Goal: Browse casually: Explore the website without a specific task or goal

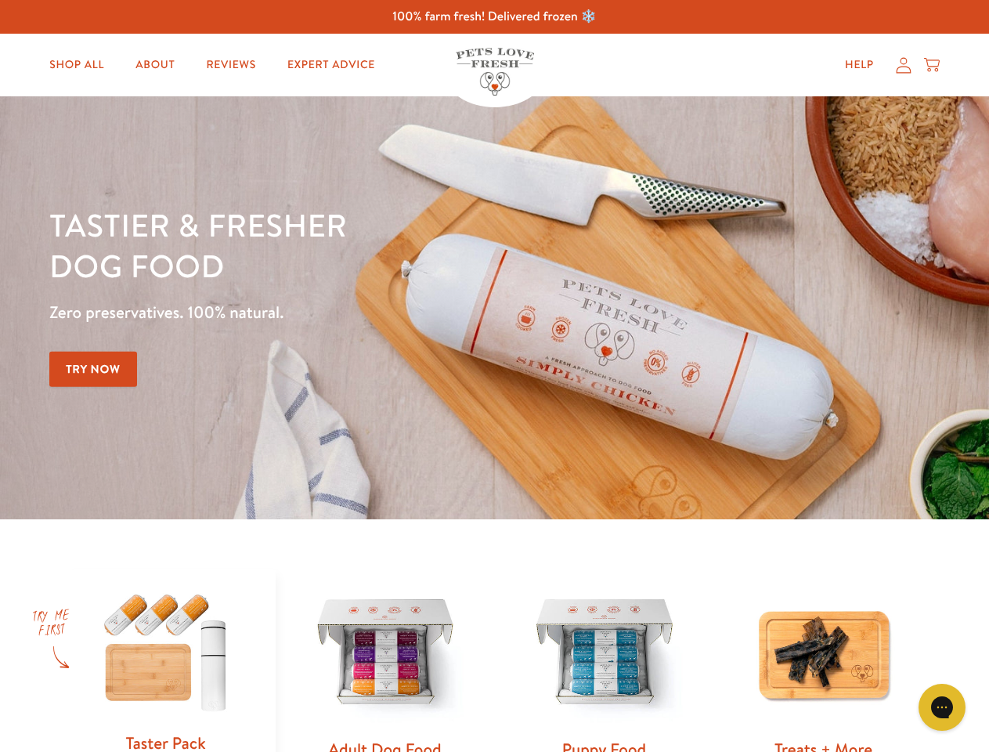
click at [494, 376] on div "Tastier & fresher dog food Zero preservatives. 100% natural. Try Now" at bounding box center [346, 307] width 594 height 207
click at [942, 707] on icon "Gorgias live chat" at bounding box center [941, 706] width 15 height 15
